Goal: Navigation & Orientation: Go to known website

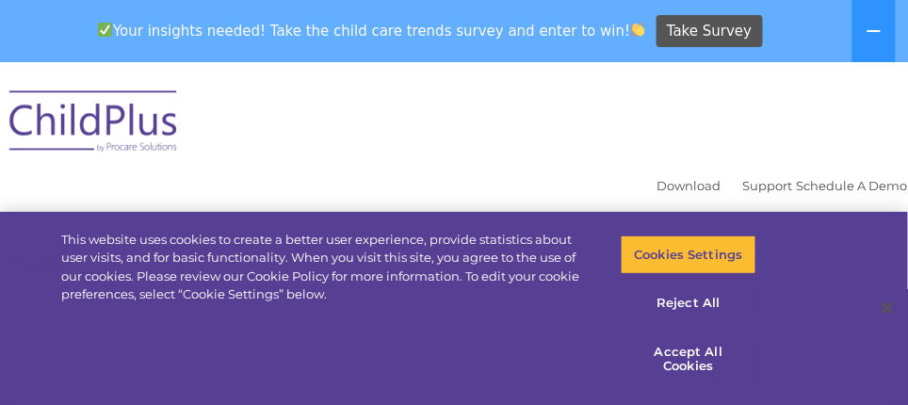
select select "MEDIUM"
click at [689, 361] on button "Accept All Cookies" at bounding box center [688, 359] width 137 height 54
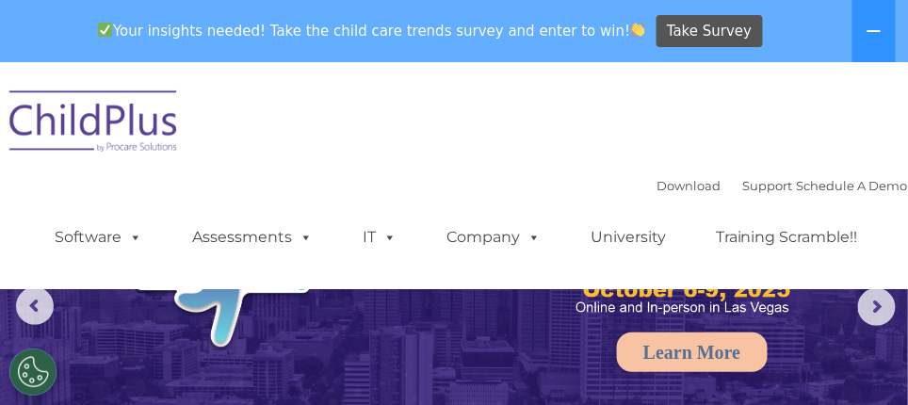
scroll to position [471, 0]
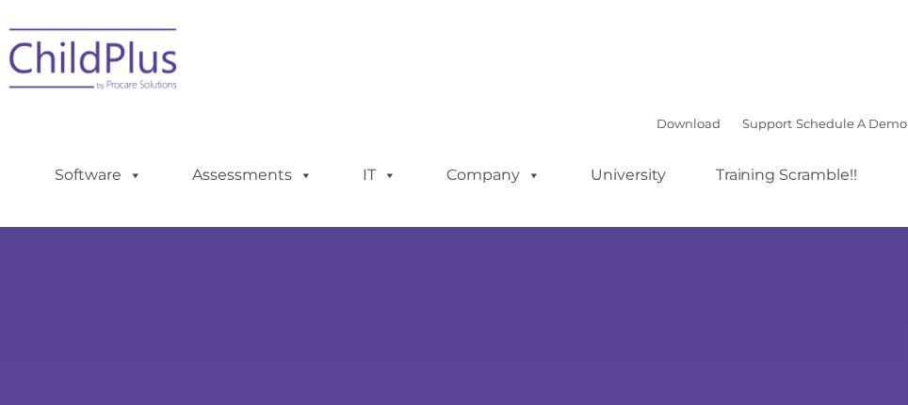
type input ""
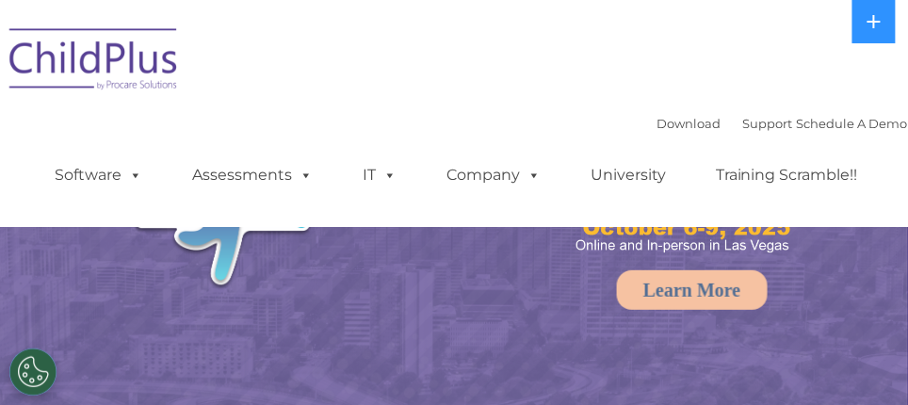
select select "MEDIUM"
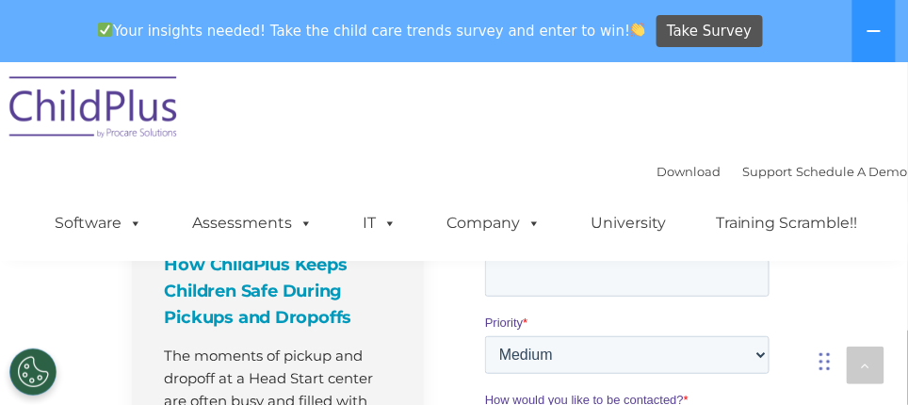
scroll to position [1506, 0]
